Goal: Task Accomplishment & Management: Use online tool/utility

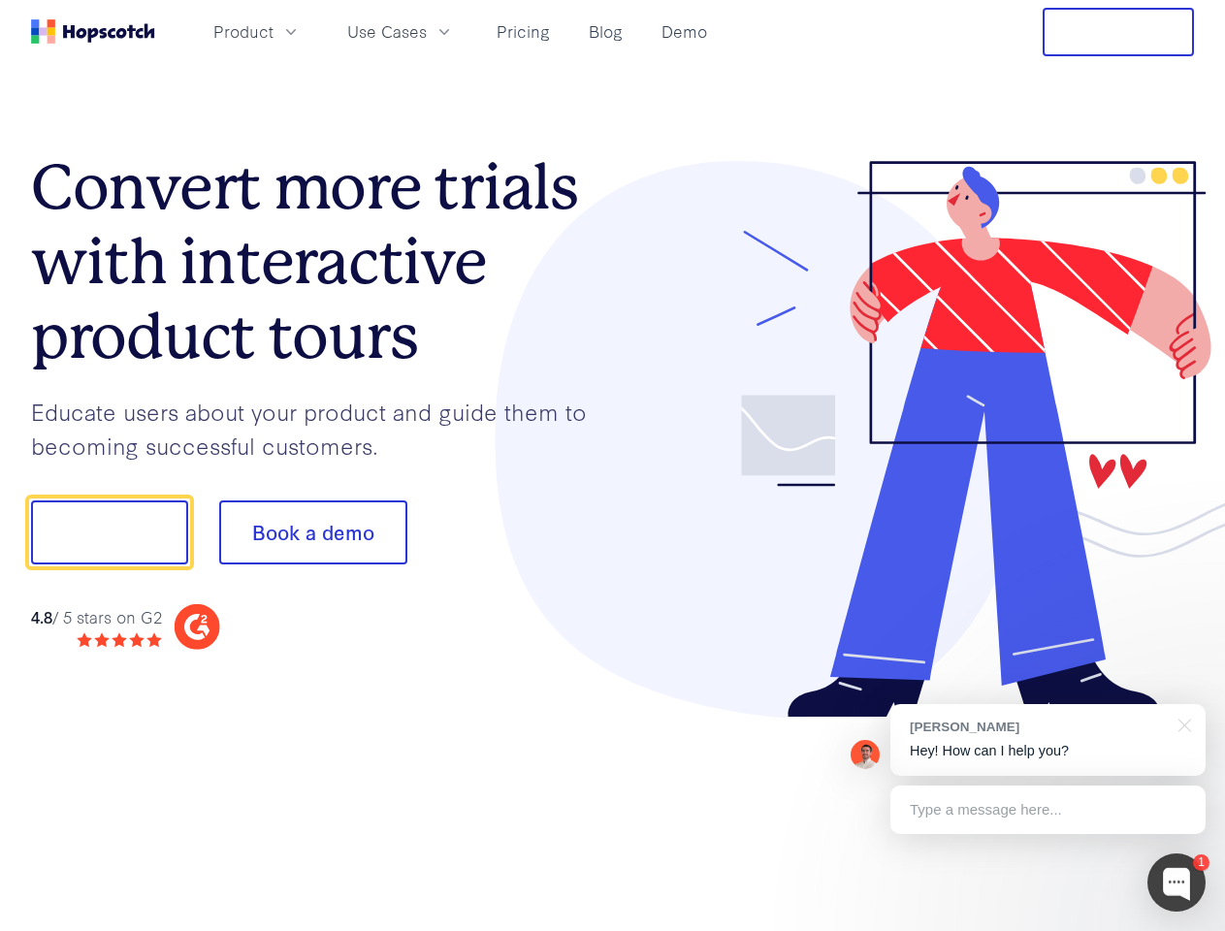
click at [613, 466] on div at bounding box center [904, 440] width 582 height 558
click at [274, 31] on span "Product" at bounding box center [243, 31] width 60 height 24
click at [427, 31] on span "Use Cases" at bounding box center [387, 31] width 80 height 24
click at [1118, 32] on button "Free Trial" at bounding box center [1118, 32] width 151 height 48
click at [109, 532] on button "Show me!" at bounding box center [109, 532] width 157 height 64
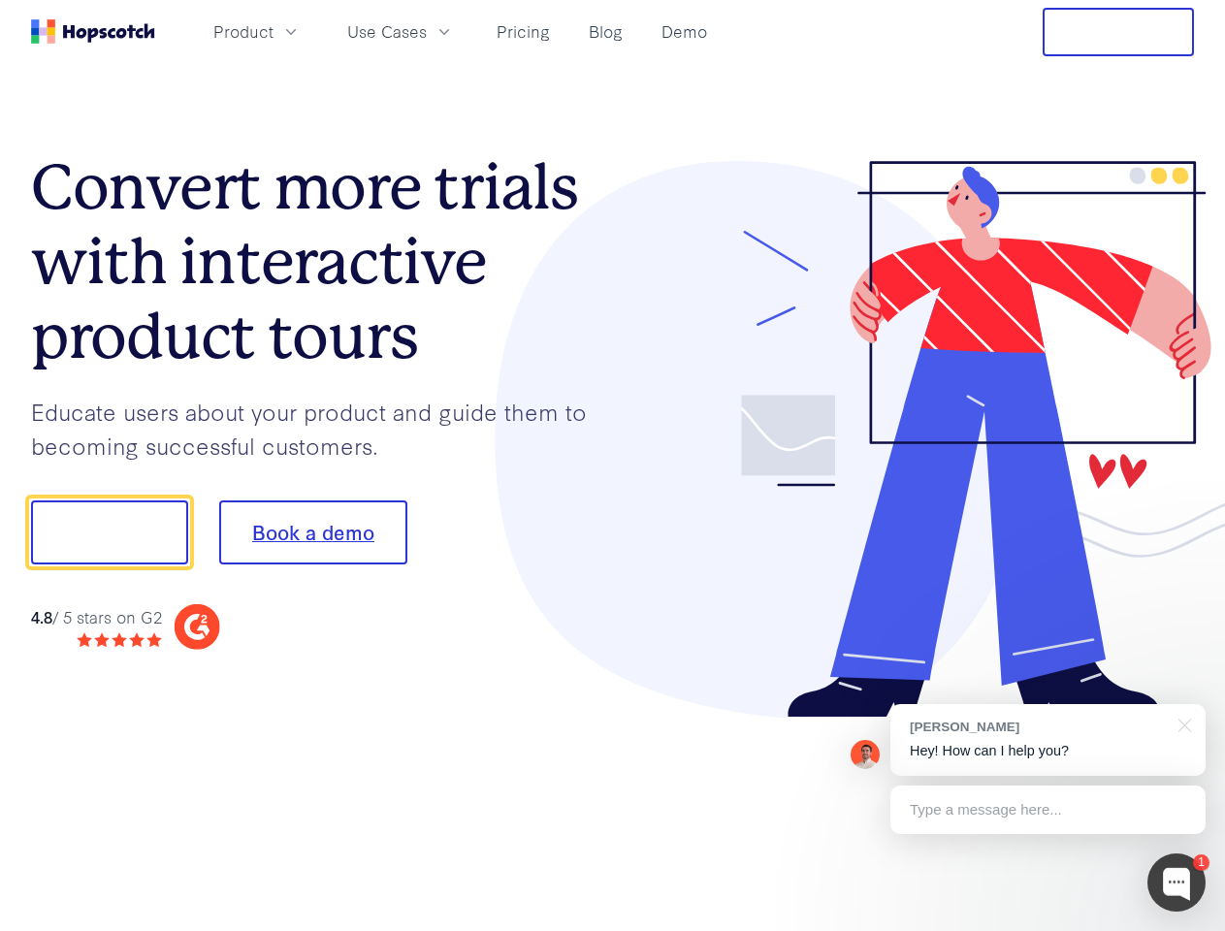
click at [312, 532] on button "Book a demo" at bounding box center [313, 532] width 188 height 64
click at [1176, 883] on div at bounding box center [1176, 883] width 58 height 58
click at [1047, 740] on div "[PERSON_NAME] Hey! How can I help you?" at bounding box center [1047, 740] width 315 height 72
click at [1181, 724] on div at bounding box center [1024, 530] width 364 height 647
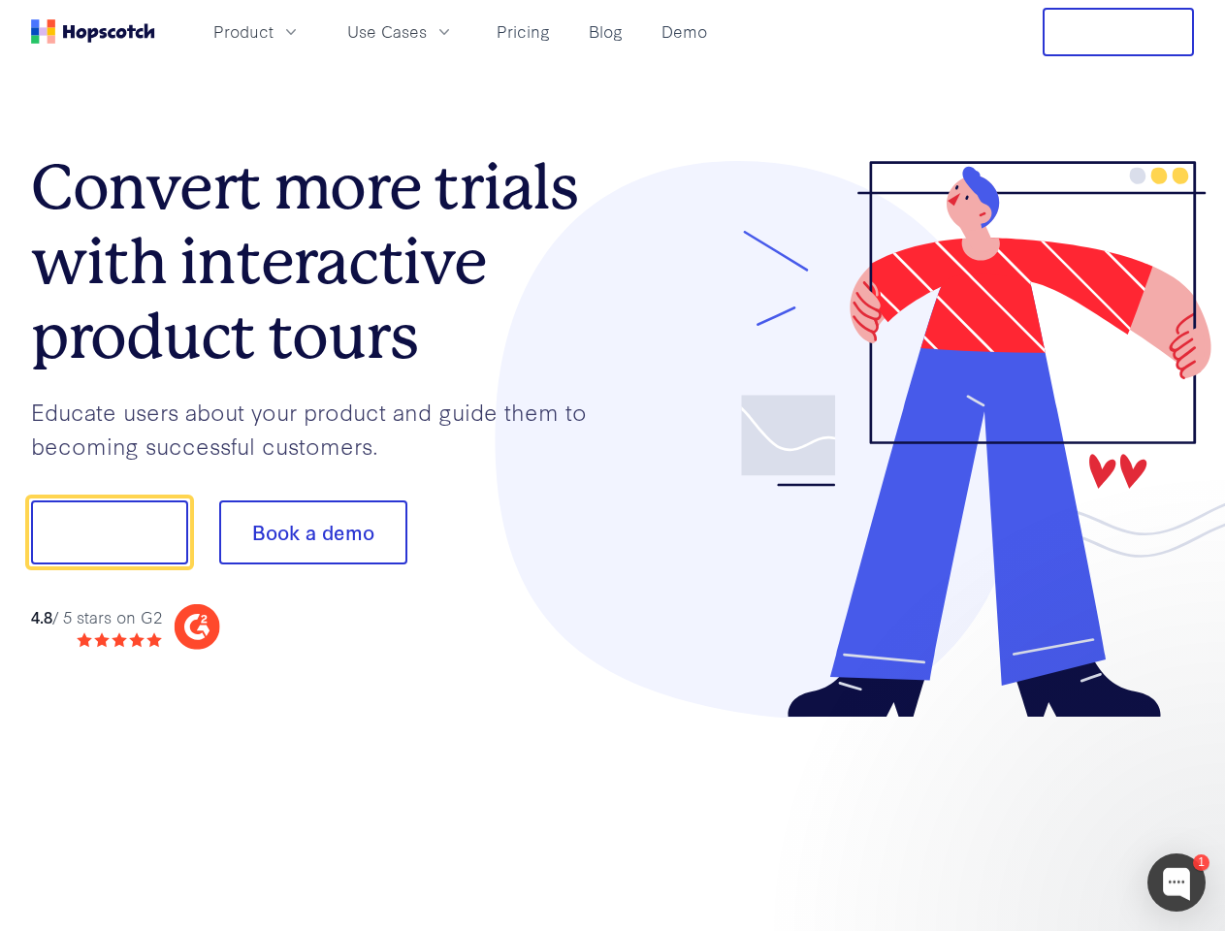
click at [1047, 810] on div at bounding box center [1024, 660] width 364 height 387
